Goal: Transaction & Acquisition: Purchase product/service

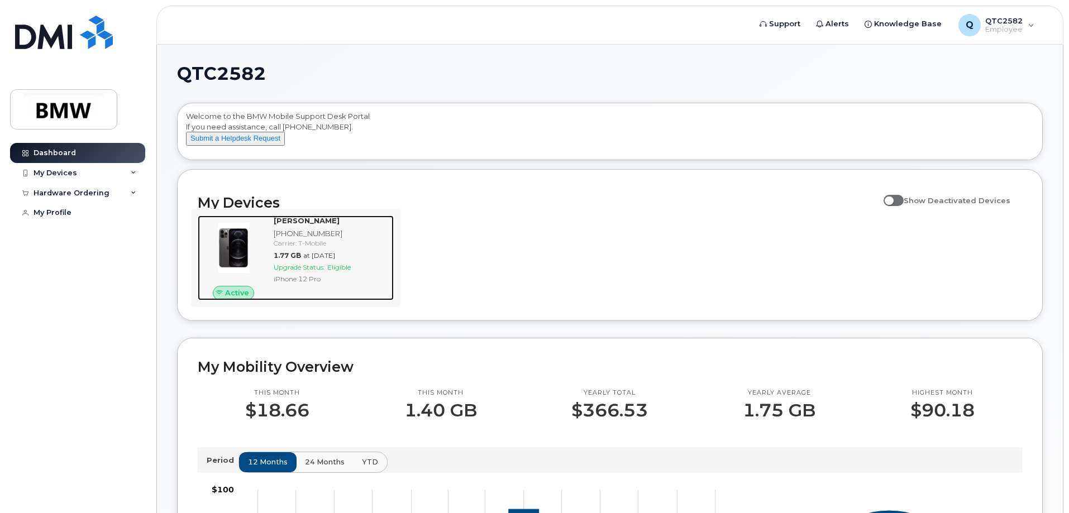
click at [361, 226] on div "[PERSON_NAME]" at bounding box center [332, 221] width 116 height 11
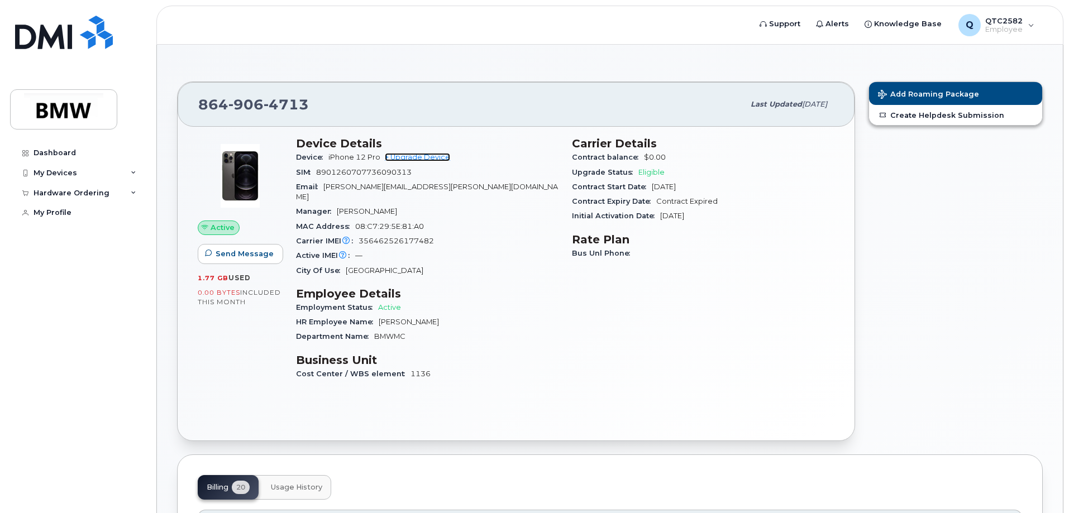
click at [405, 155] on link "+ Upgrade Device" at bounding box center [417, 157] width 65 height 8
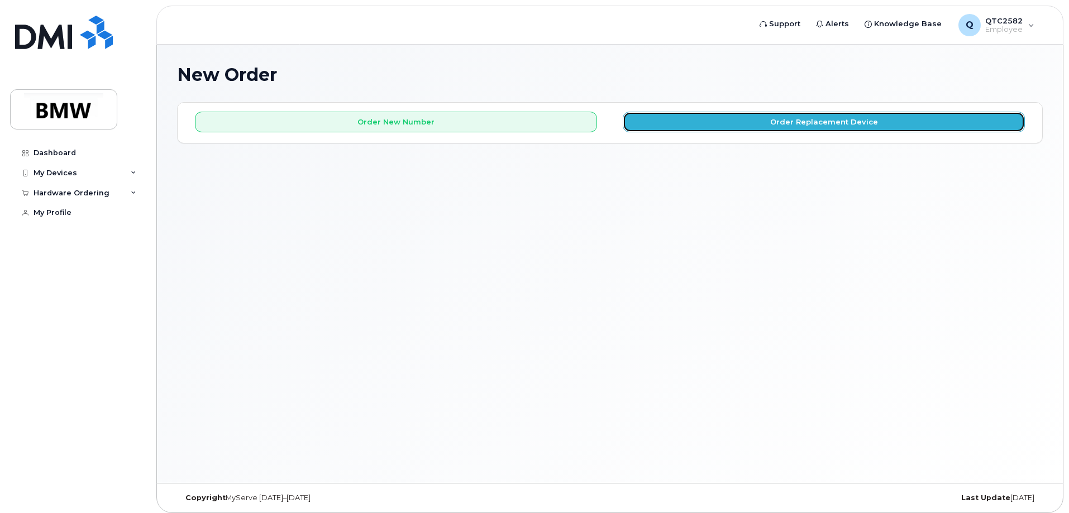
click at [863, 129] on button "Order Replacement Device" at bounding box center [824, 122] width 402 height 21
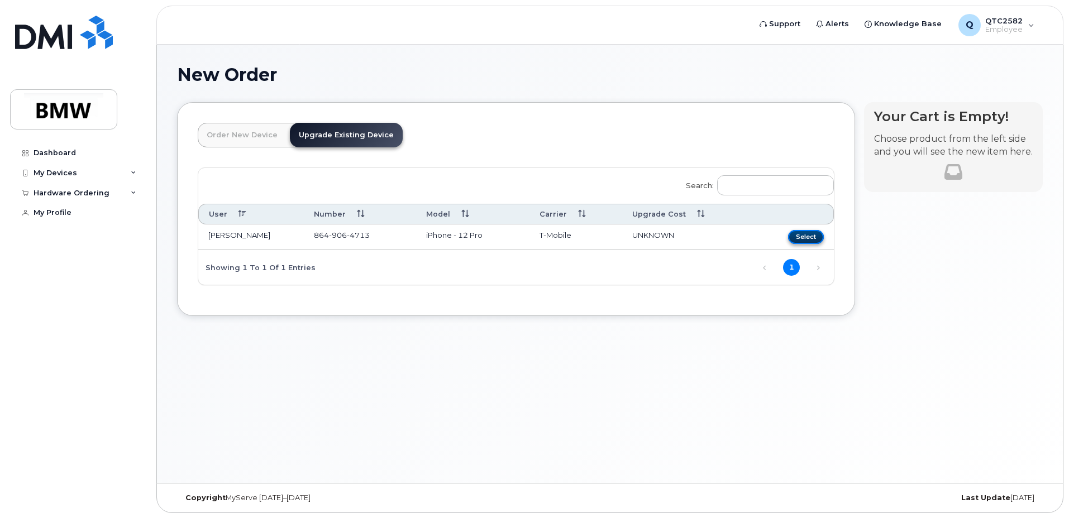
click at [801, 231] on button "Select" at bounding box center [806, 237] width 36 height 14
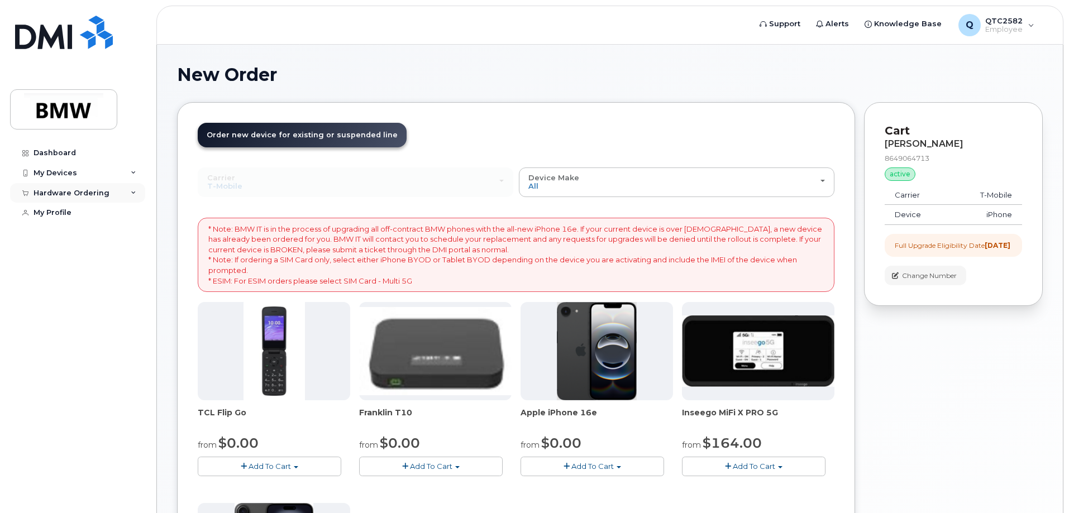
click at [133, 194] on icon at bounding box center [134, 193] width 6 height 6
click at [594, 50] on div "New Order × Share This Order If you want to allow others to create or edit orde…" at bounding box center [610, 417] width 906 height 744
